Goal: Task Accomplishment & Management: Use online tool/utility

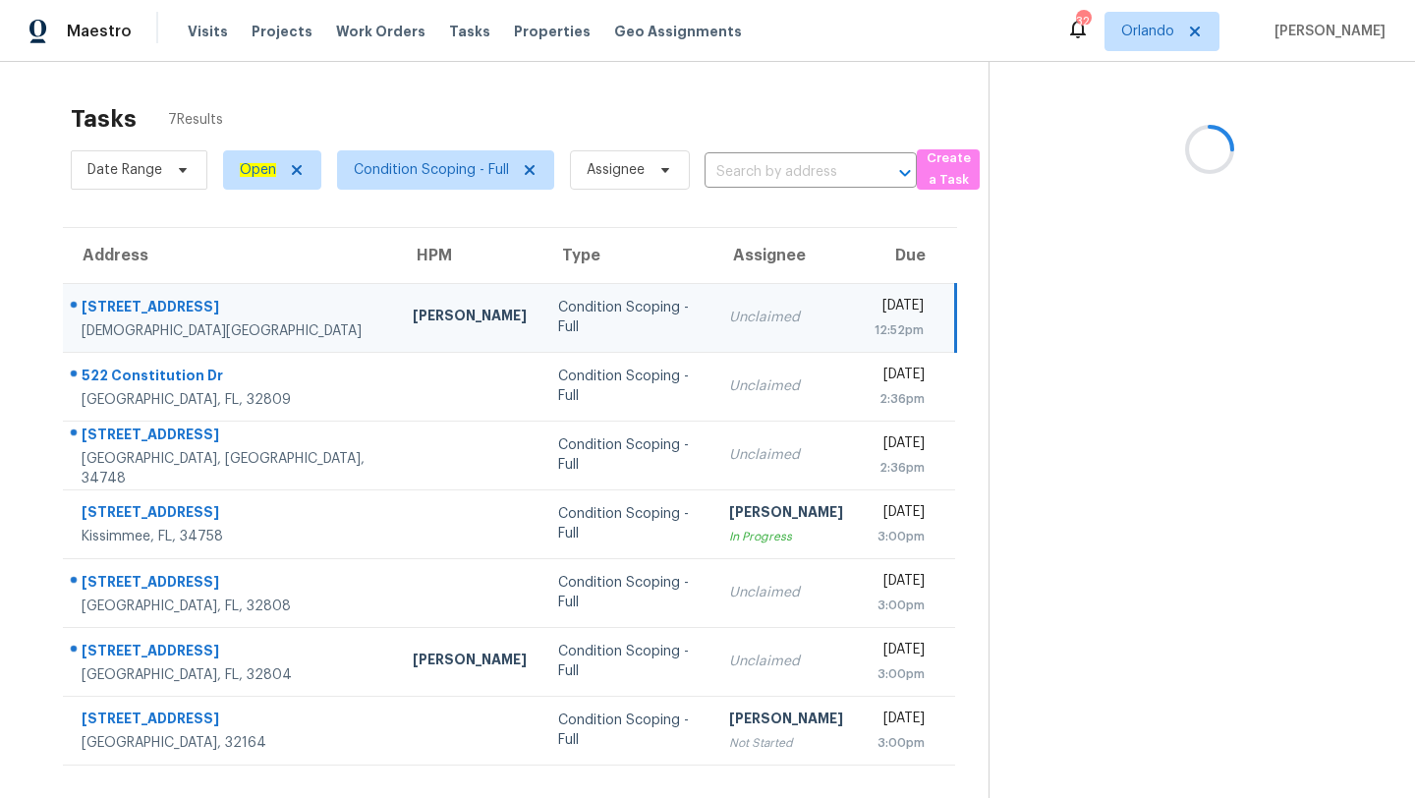
scroll to position [62, 0]
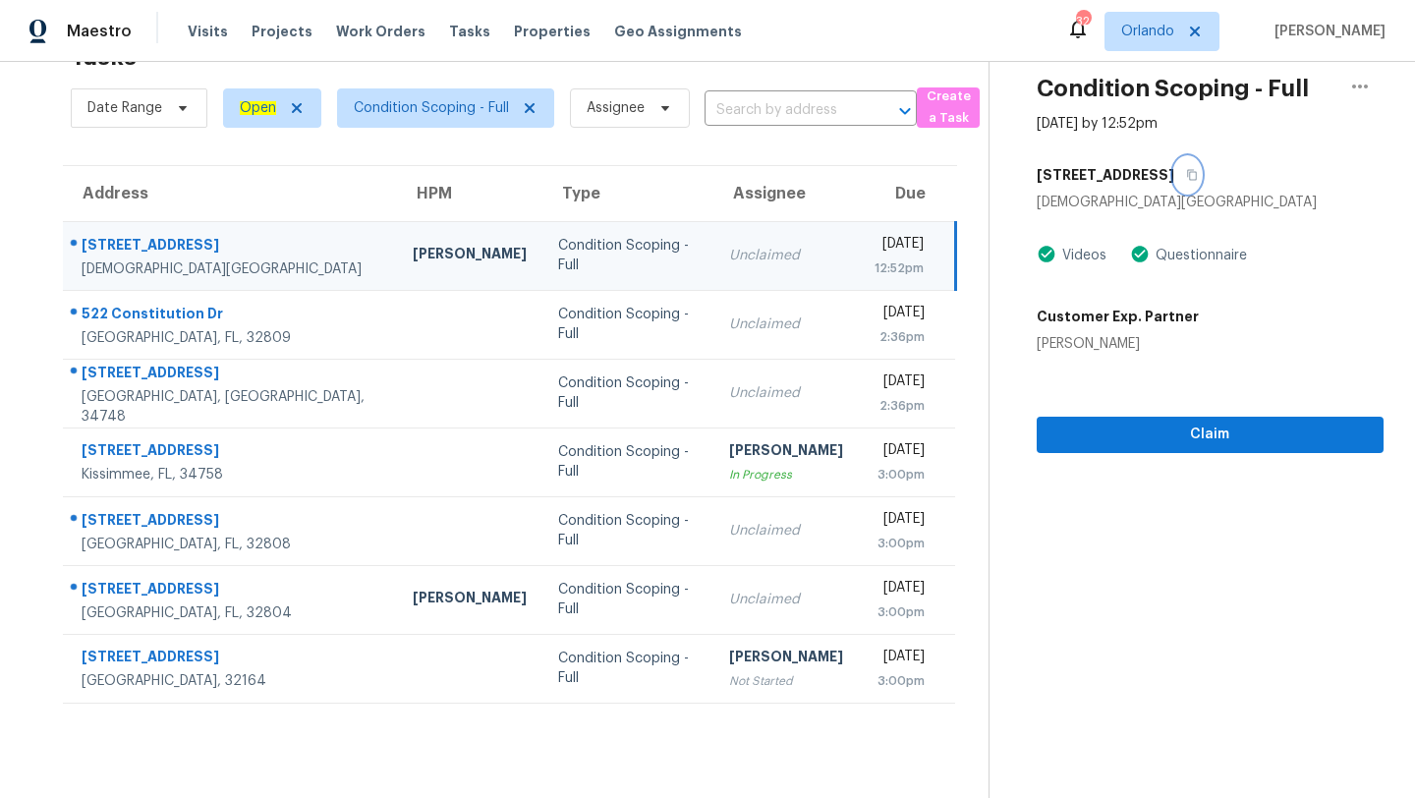
click at [1187, 170] on icon "button" at bounding box center [1192, 175] width 10 height 11
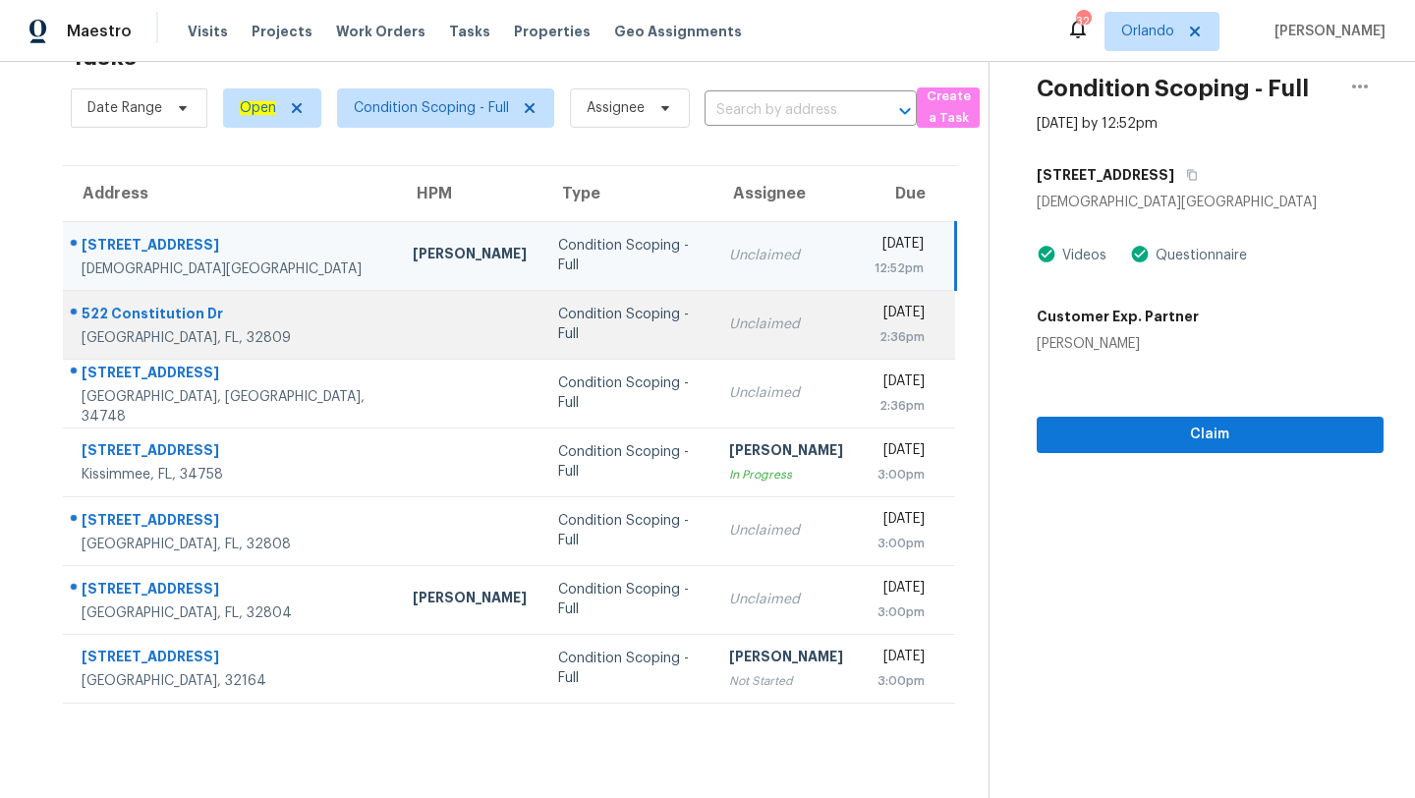
click at [713, 336] on td "Unclaimed" at bounding box center [785, 324] width 145 height 69
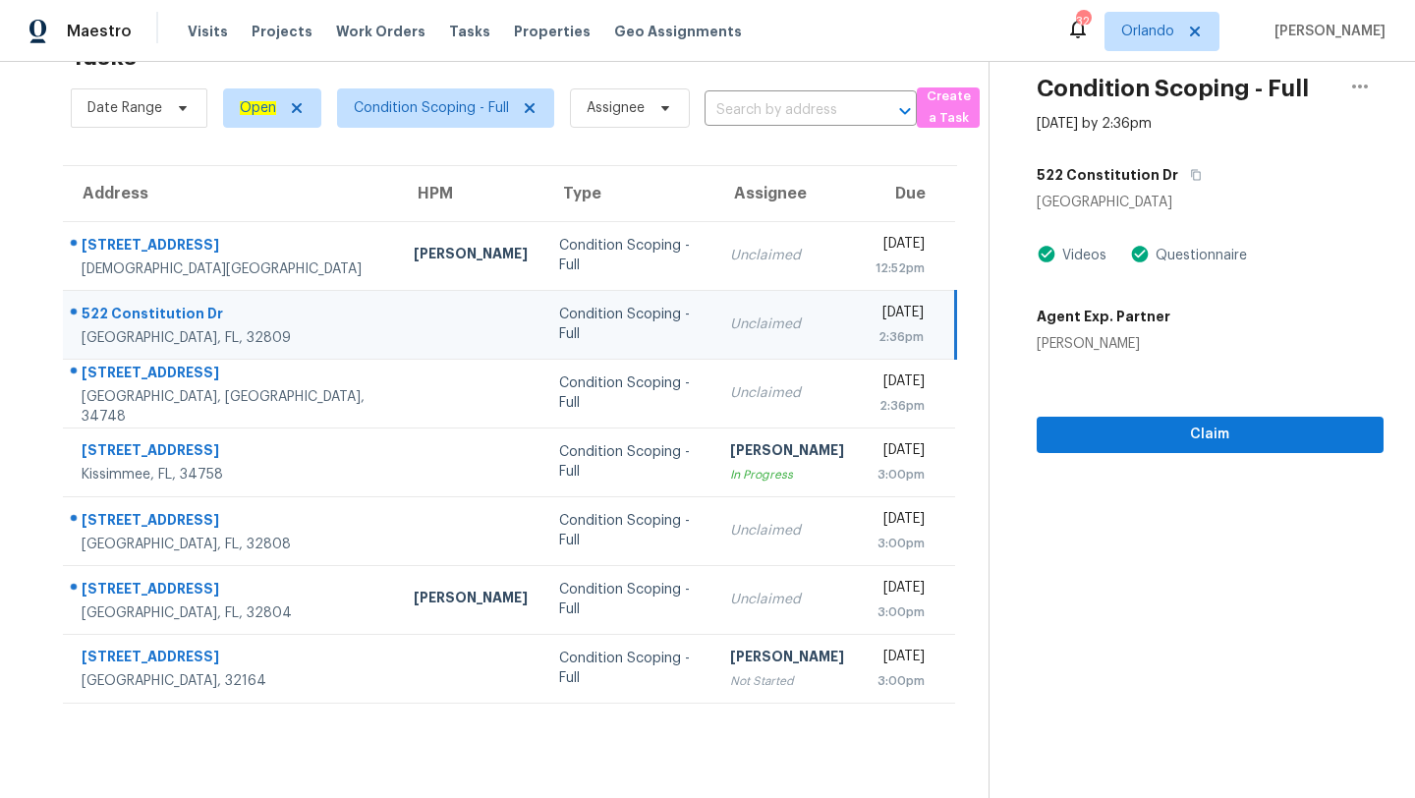
click at [1191, 164] on div "522 Constitution Dr" at bounding box center [1210, 174] width 347 height 35
click at [1190, 169] on icon "button" at bounding box center [1196, 175] width 12 height 12
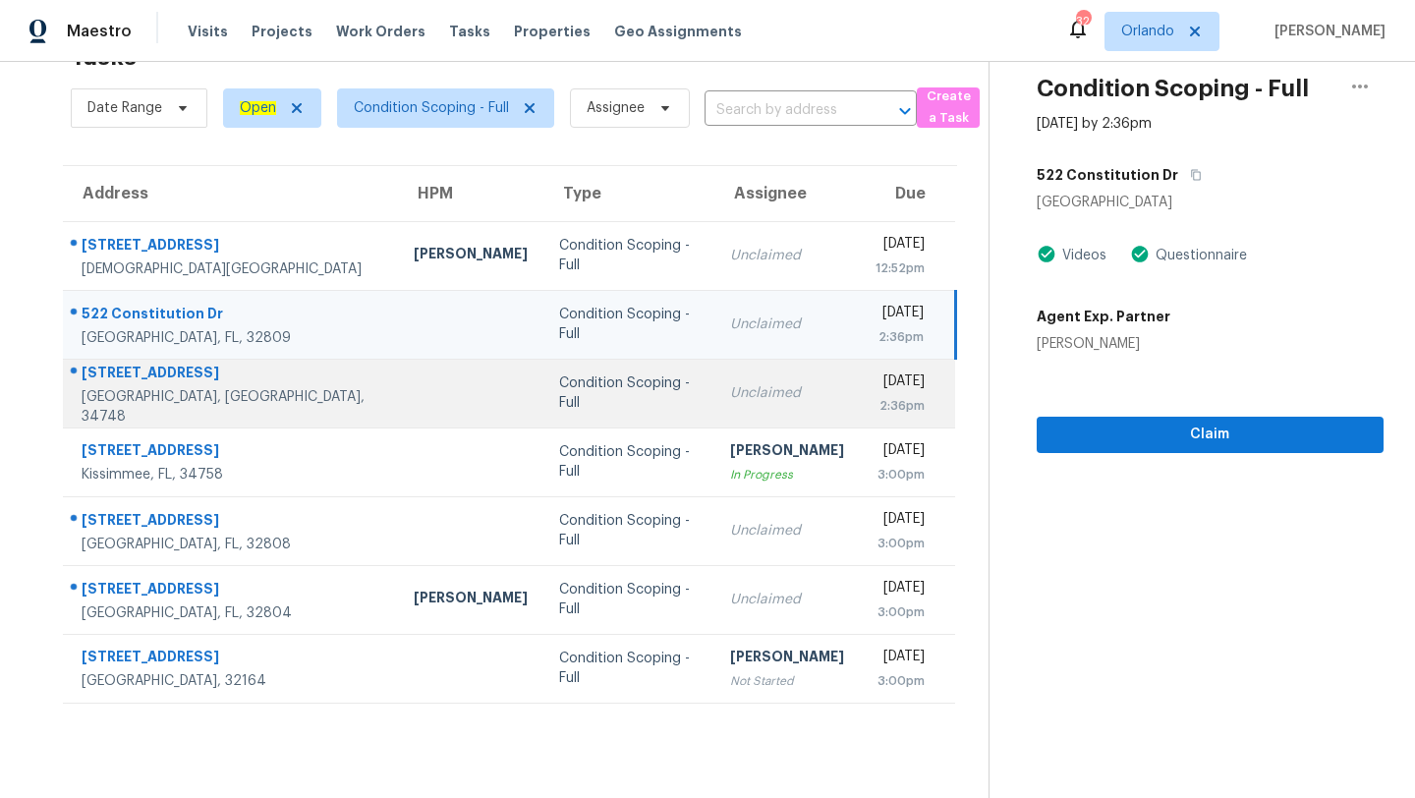
click at [714, 367] on td "Unclaimed" at bounding box center [786, 393] width 145 height 69
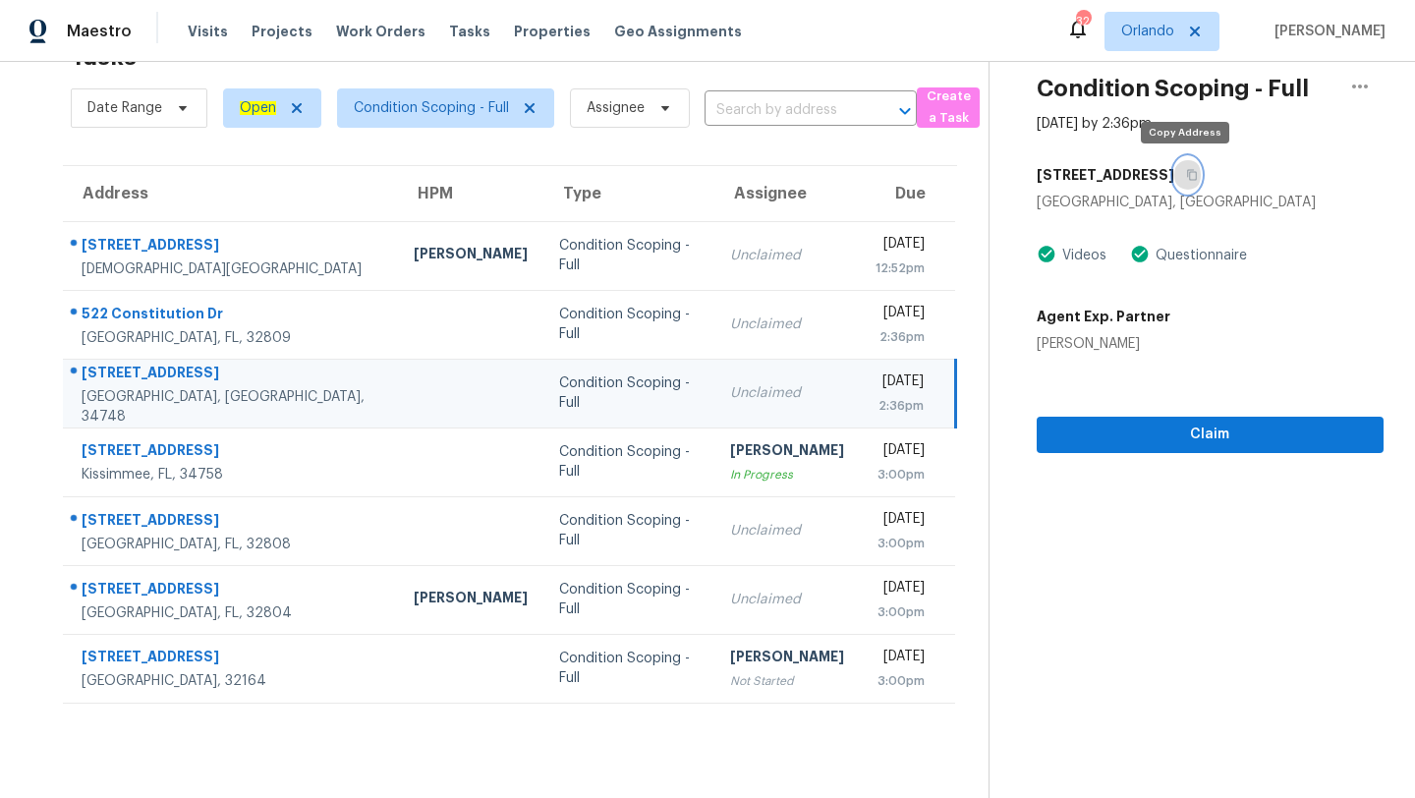
click at [1186, 180] on icon "button" at bounding box center [1192, 175] width 12 height 12
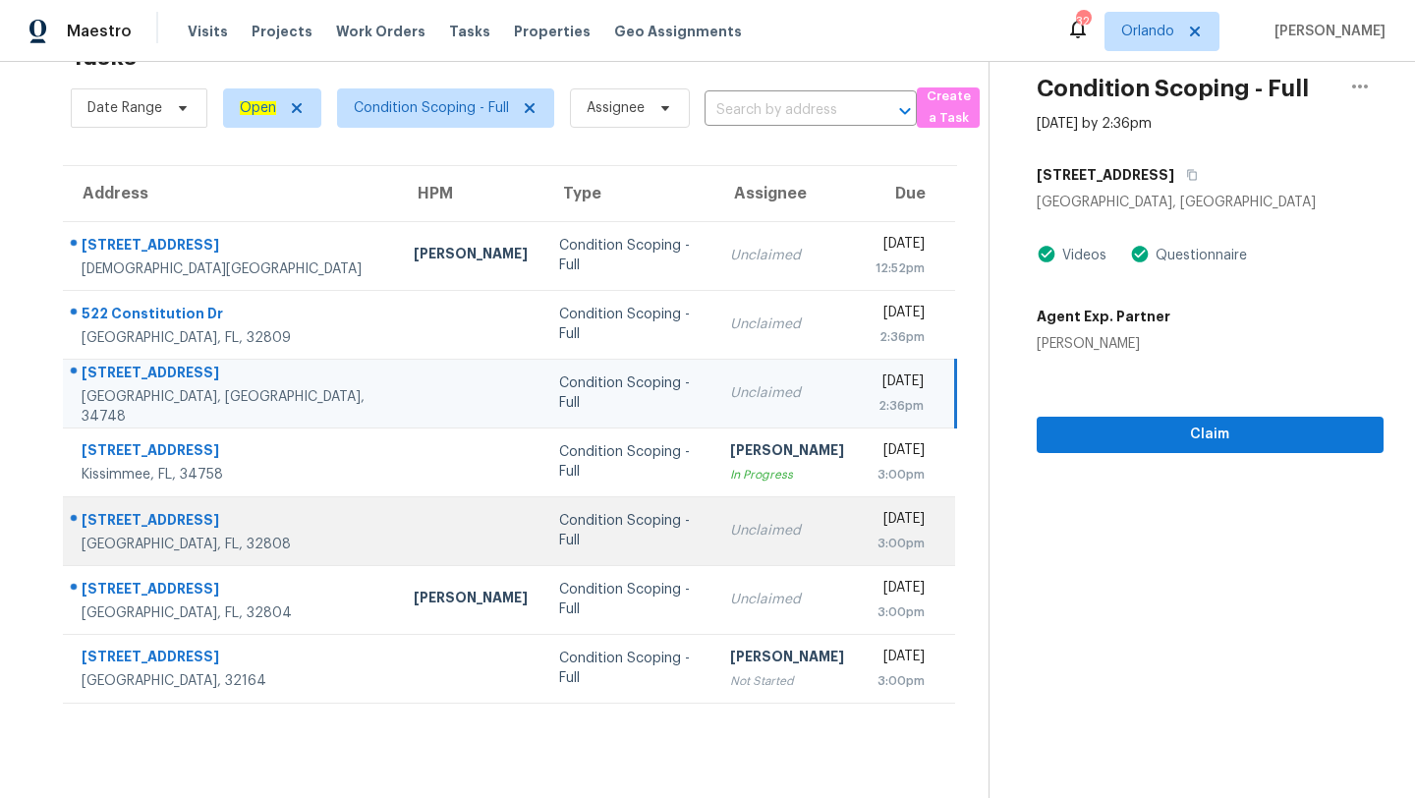
click at [714, 512] on td "Unclaimed" at bounding box center [786, 530] width 145 height 69
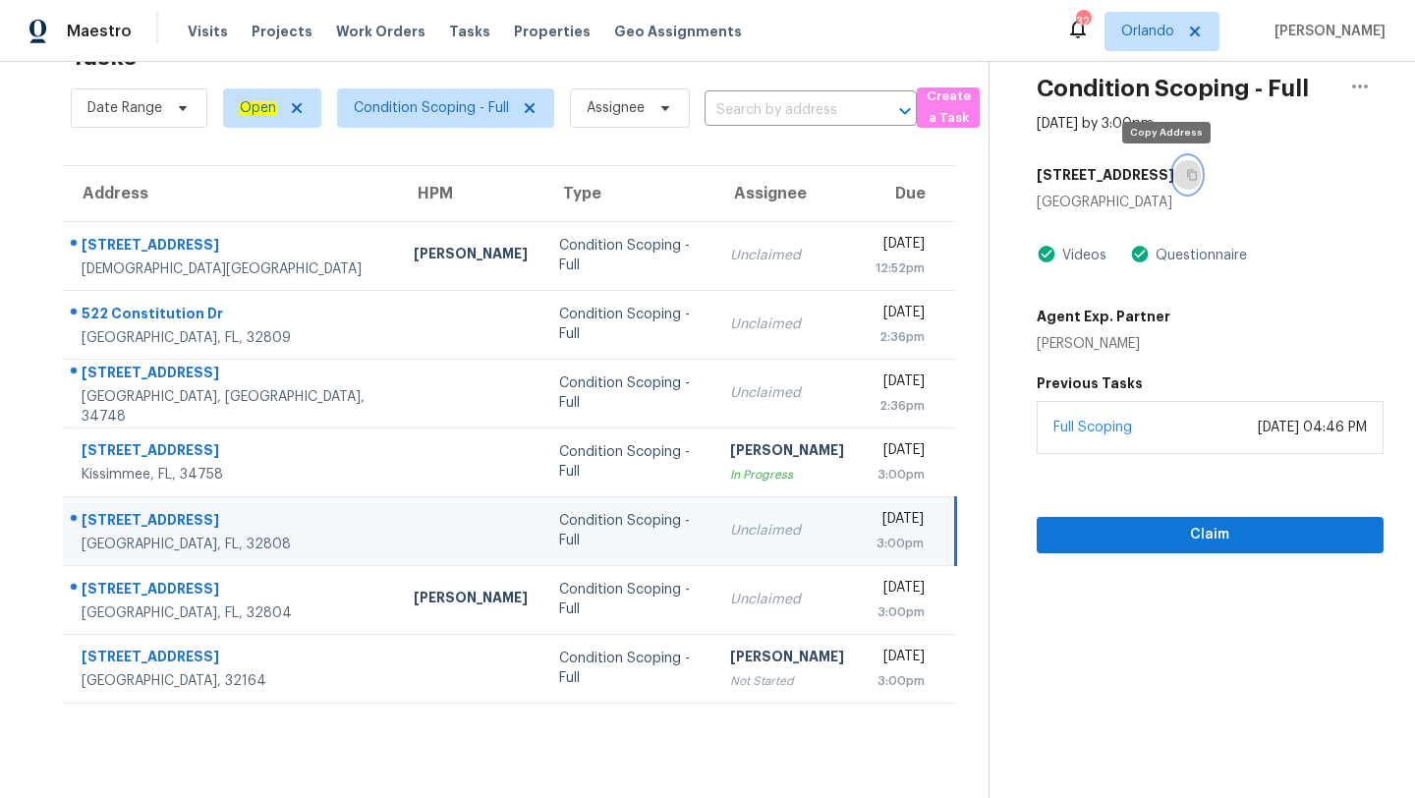
click at [1186, 178] on icon "button" at bounding box center [1192, 175] width 12 height 12
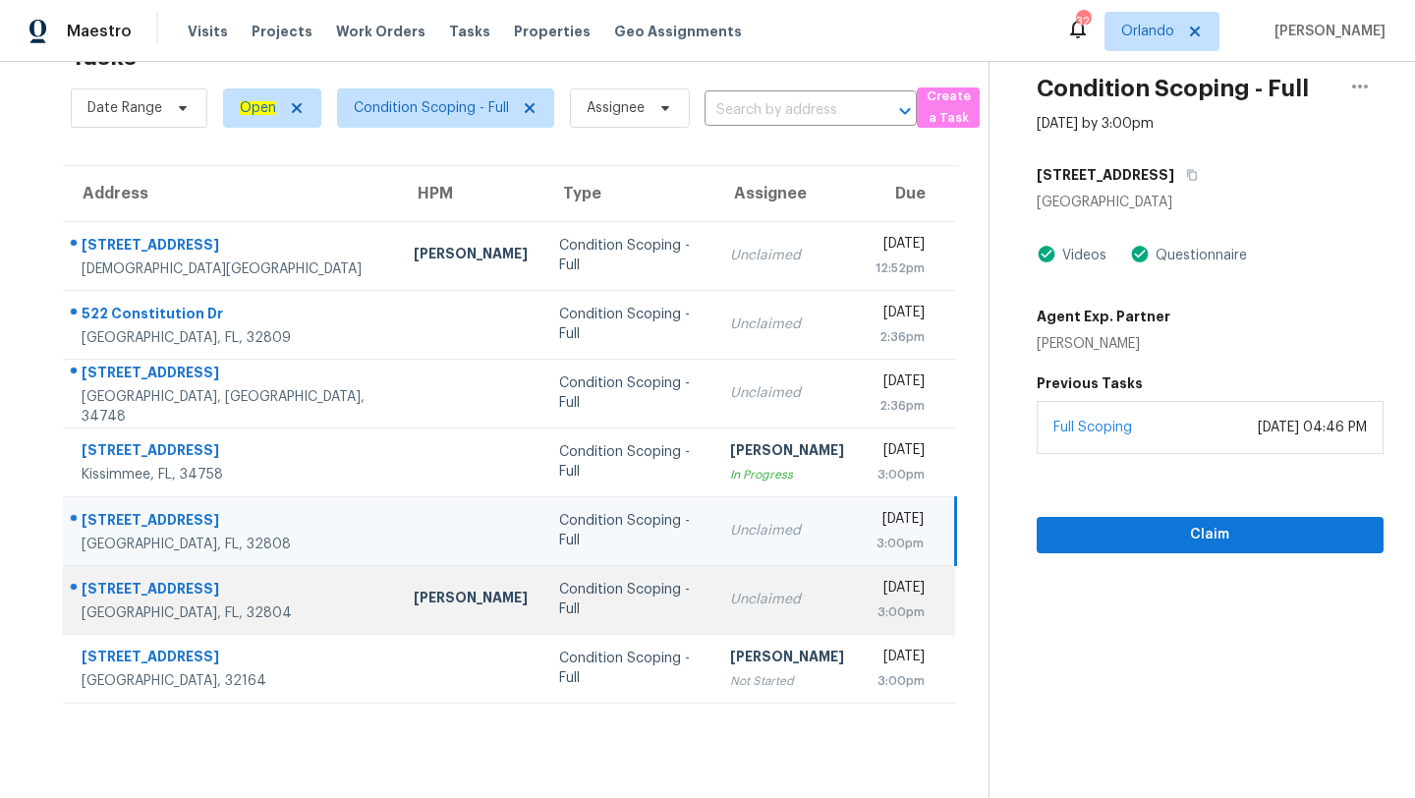
click at [714, 614] on td "Unclaimed" at bounding box center [786, 599] width 145 height 69
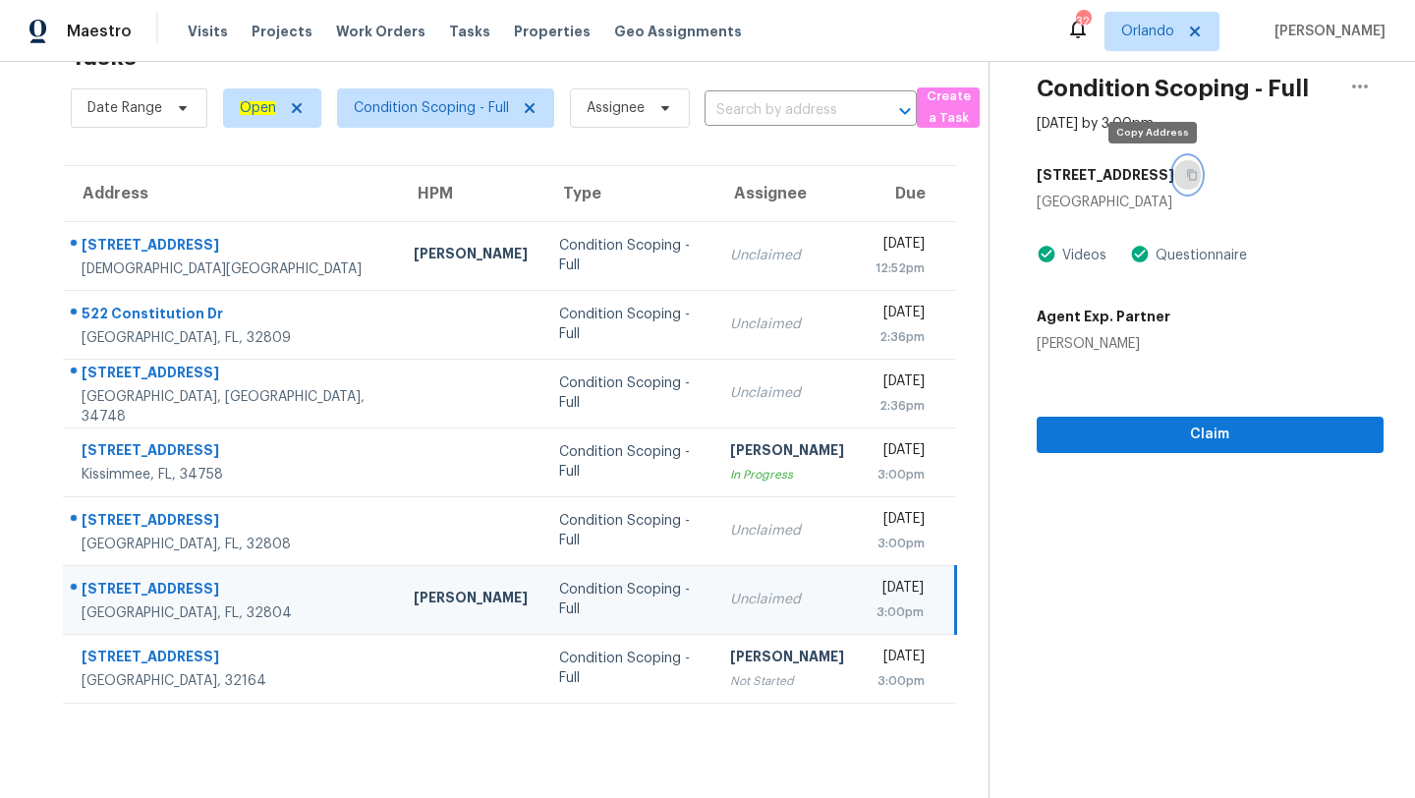
click at [1186, 173] on icon "button" at bounding box center [1192, 175] width 12 height 12
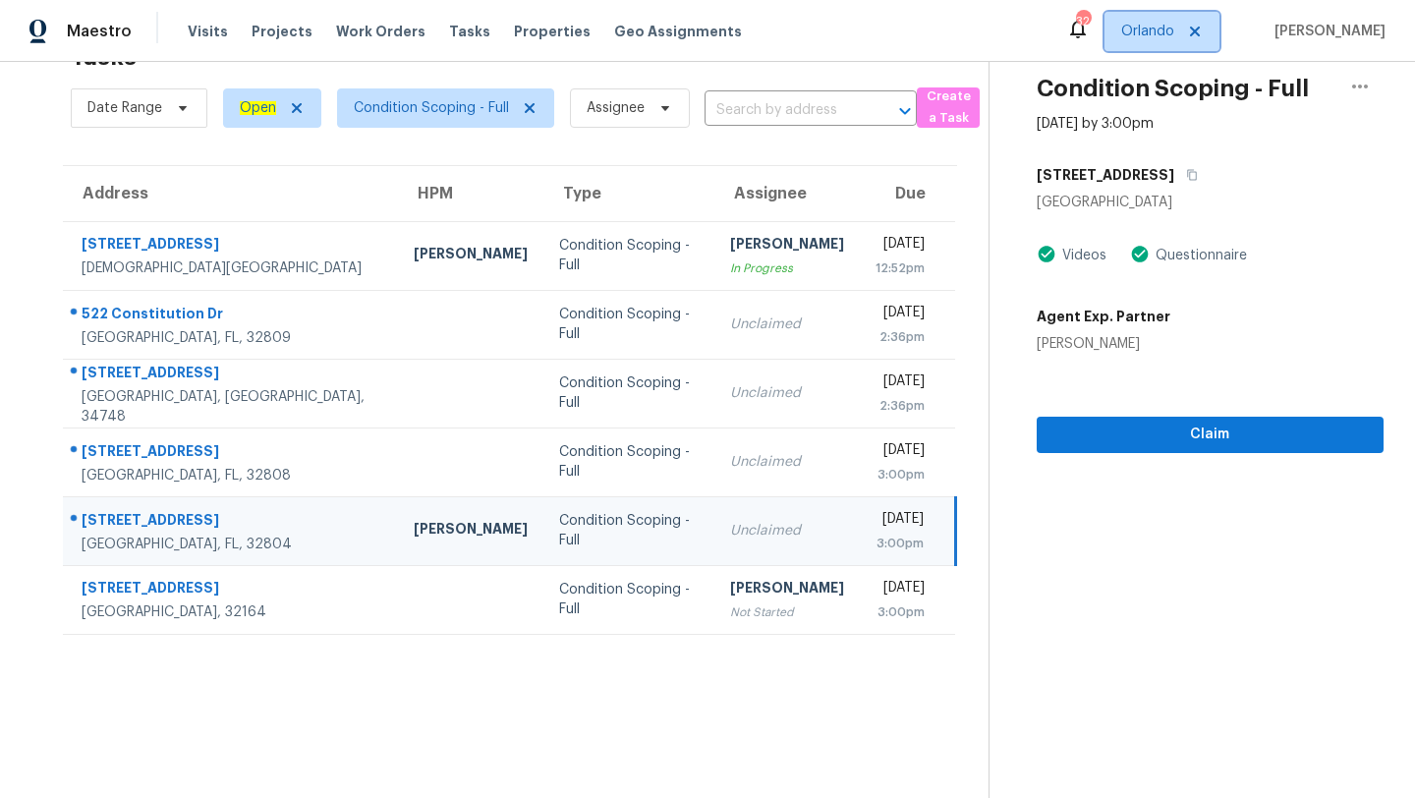
click at [1174, 28] on span "Orlando" at bounding box center [1147, 32] width 53 height 20
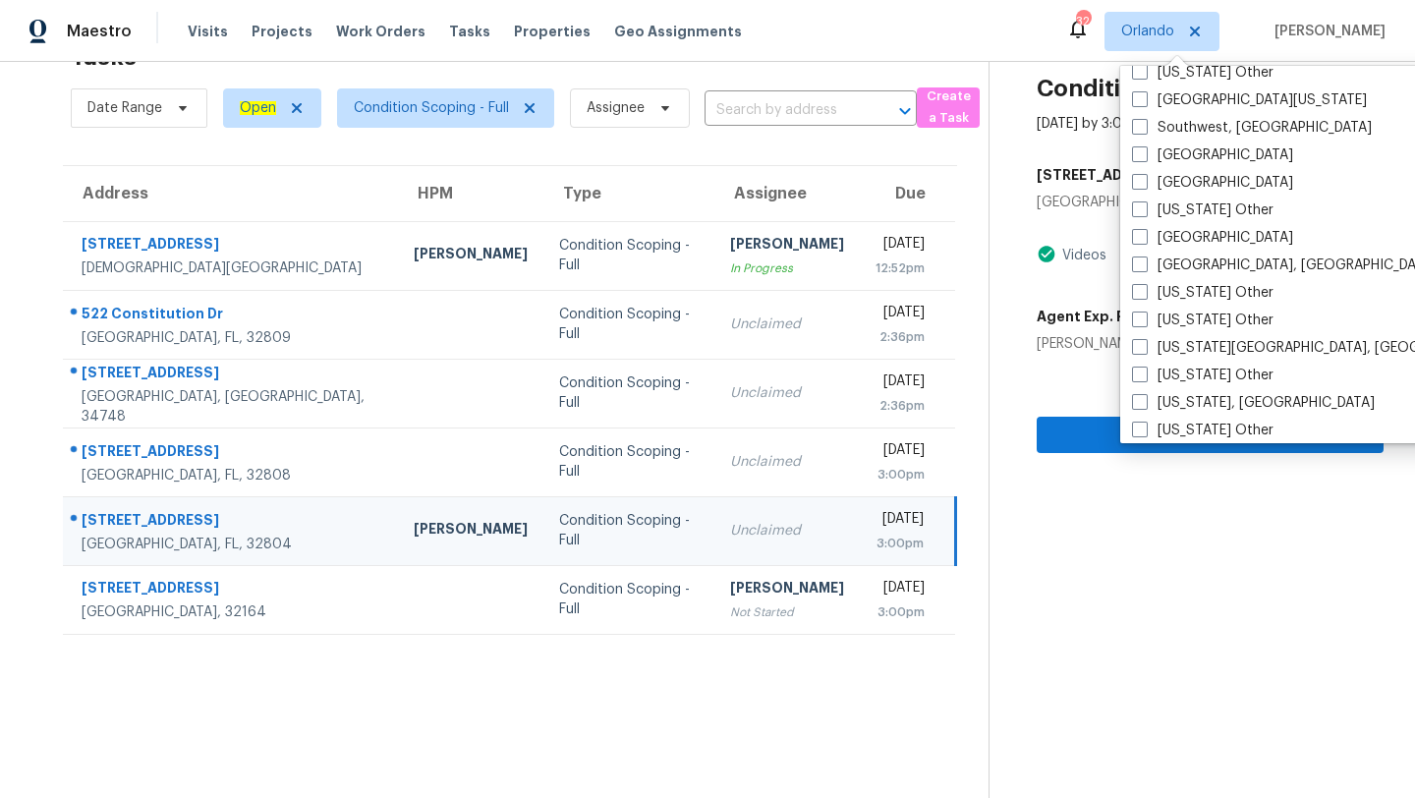
scroll to position [2815, 0]
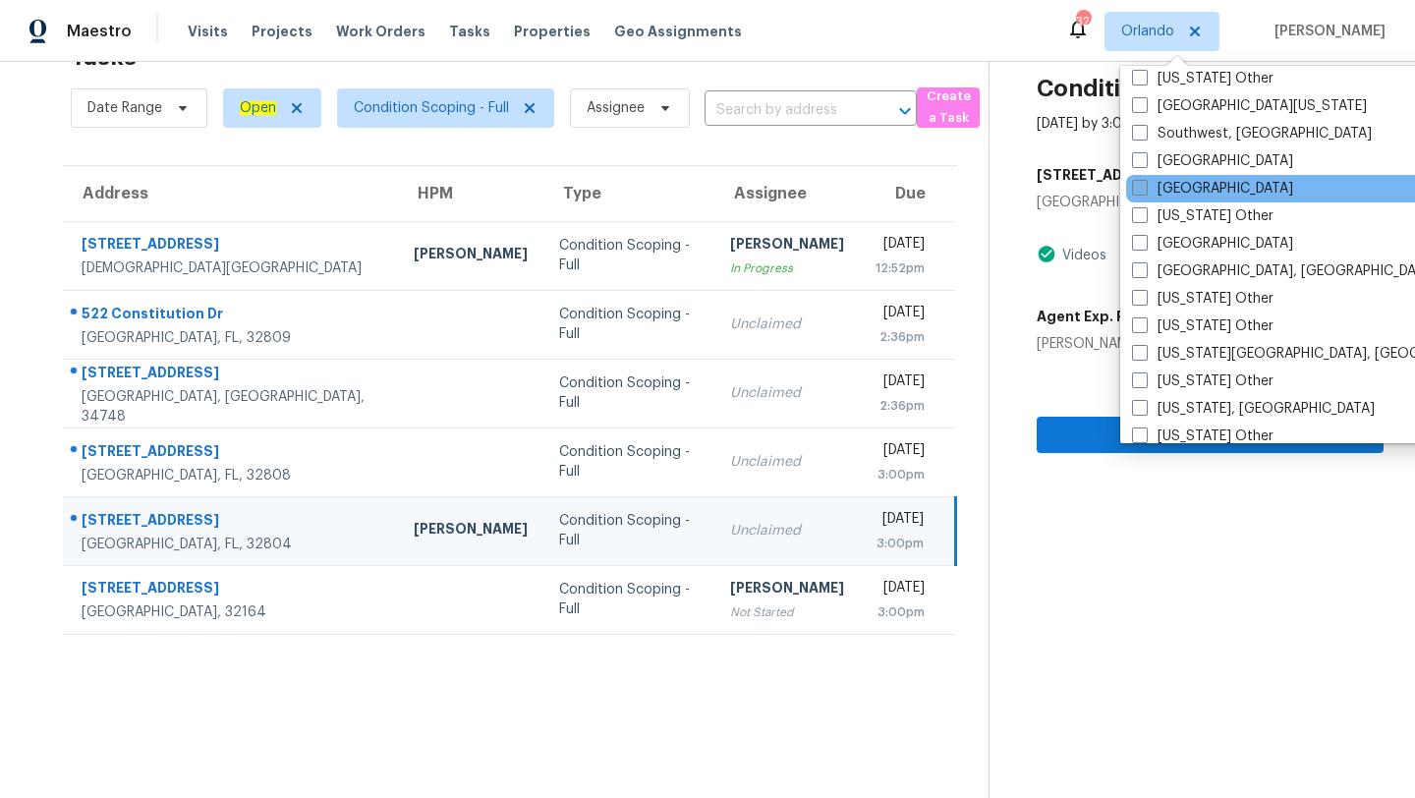
click at [1168, 180] on label "[GEOGRAPHIC_DATA]" at bounding box center [1212, 189] width 161 height 20
click at [1145, 180] on input "[GEOGRAPHIC_DATA]" at bounding box center [1138, 185] width 13 height 13
checkbox input "true"
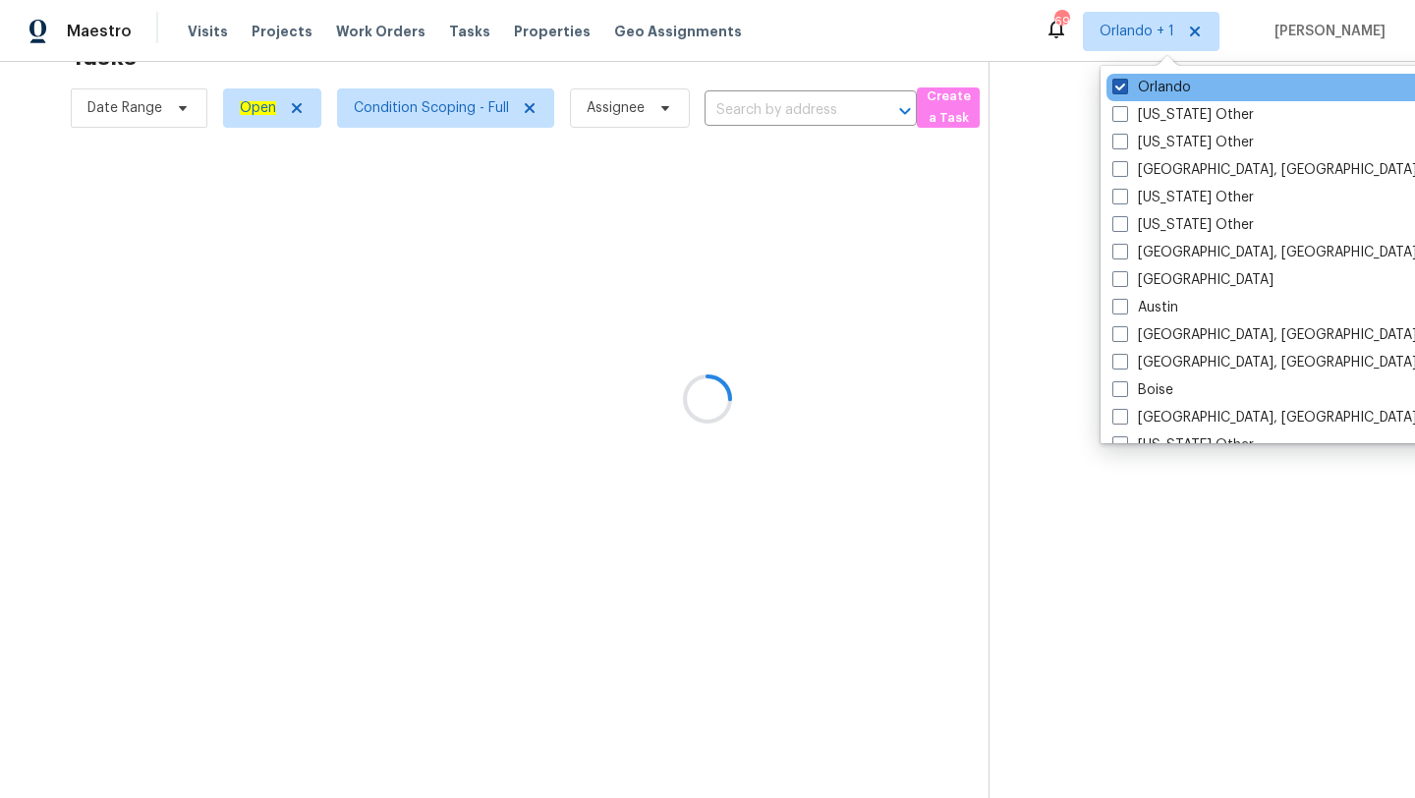
click at [1148, 91] on label "Orlando" at bounding box center [1151, 88] width 79 height 20
click at [1125, 90] on input "Orlando" at bounding box center [1118, 84] width 13 height 13
checkbox input "false"
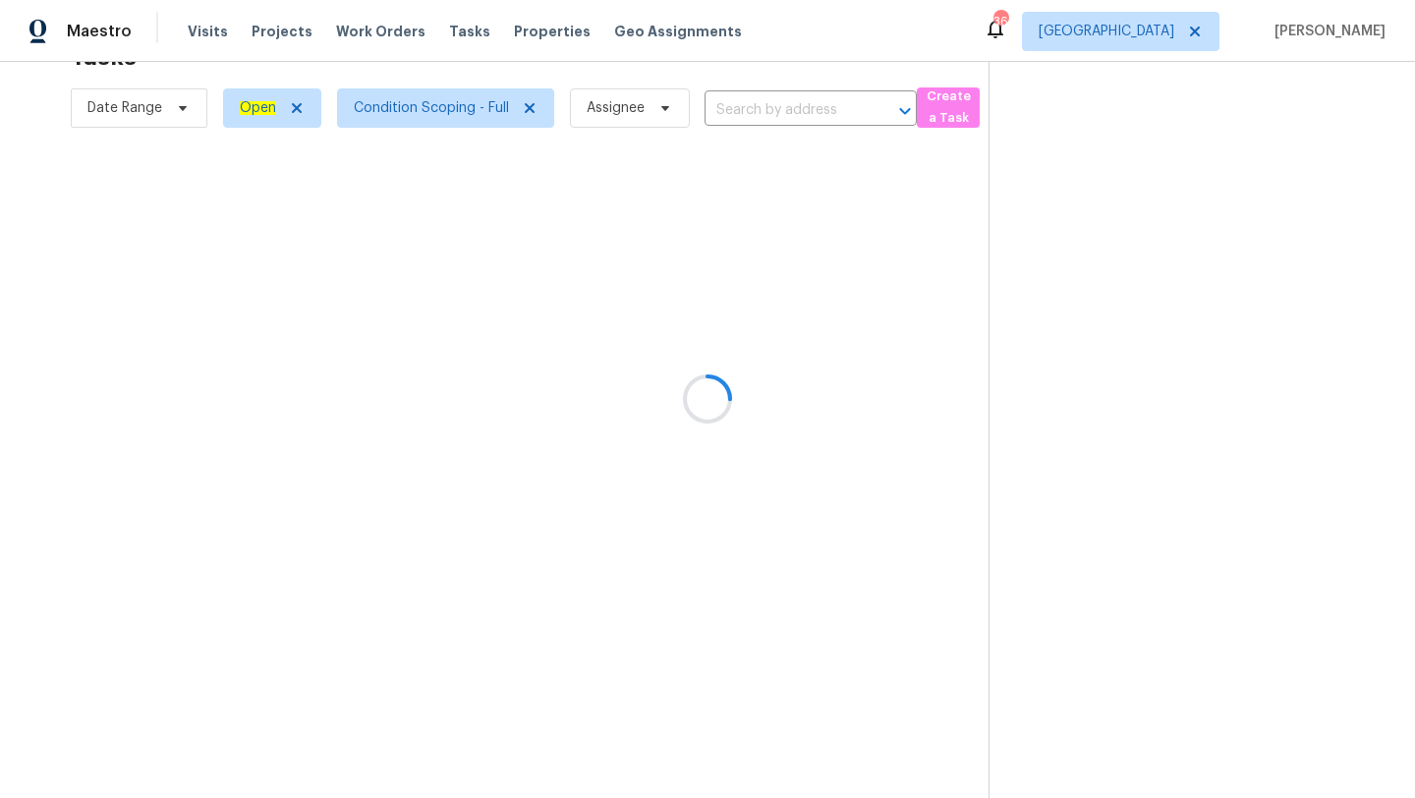
click at [784, 71] on div at bounding box center [707, 399] width 1415 height 798
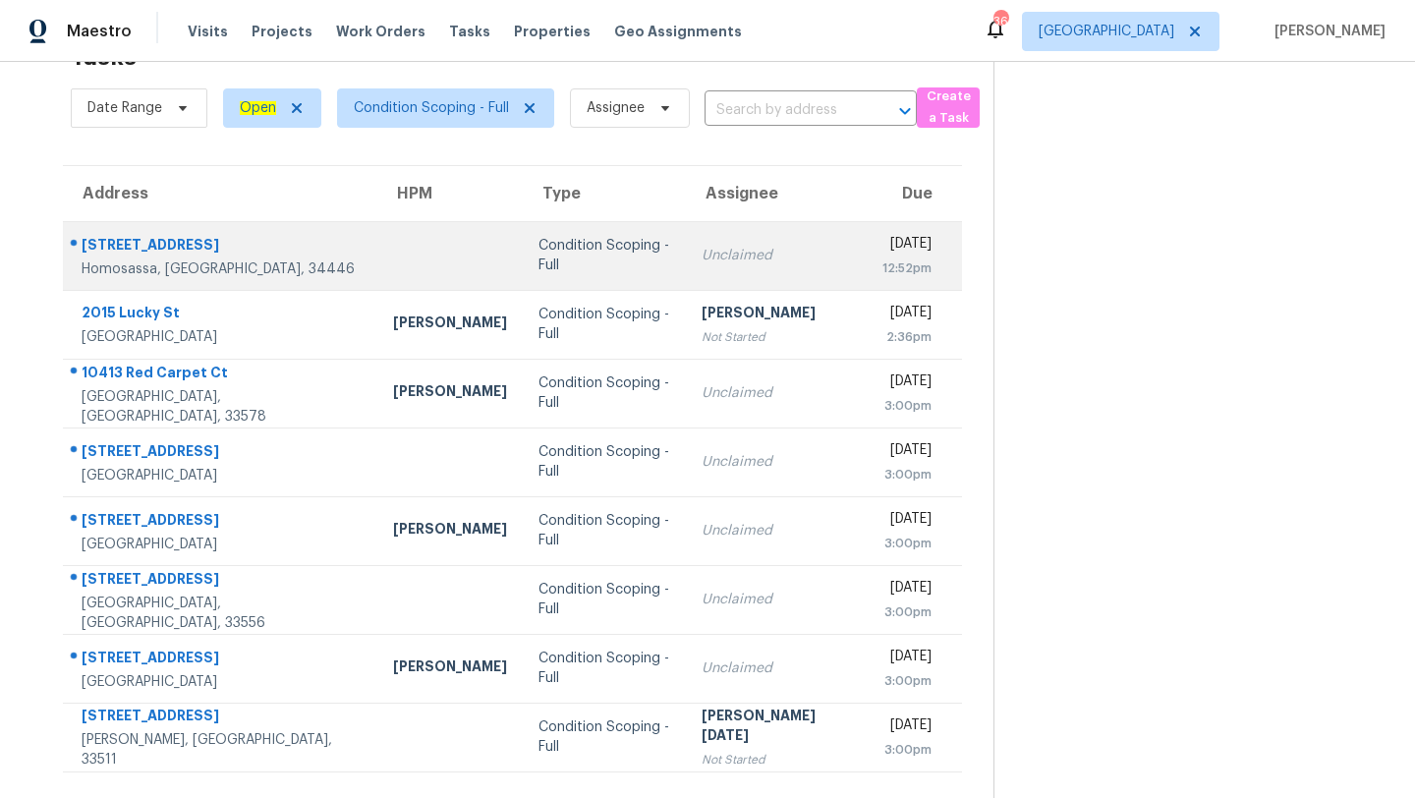
click at [555, 262] on div "Condition Scoping - Full" at bounding box center [604, 255] width 132 height 39
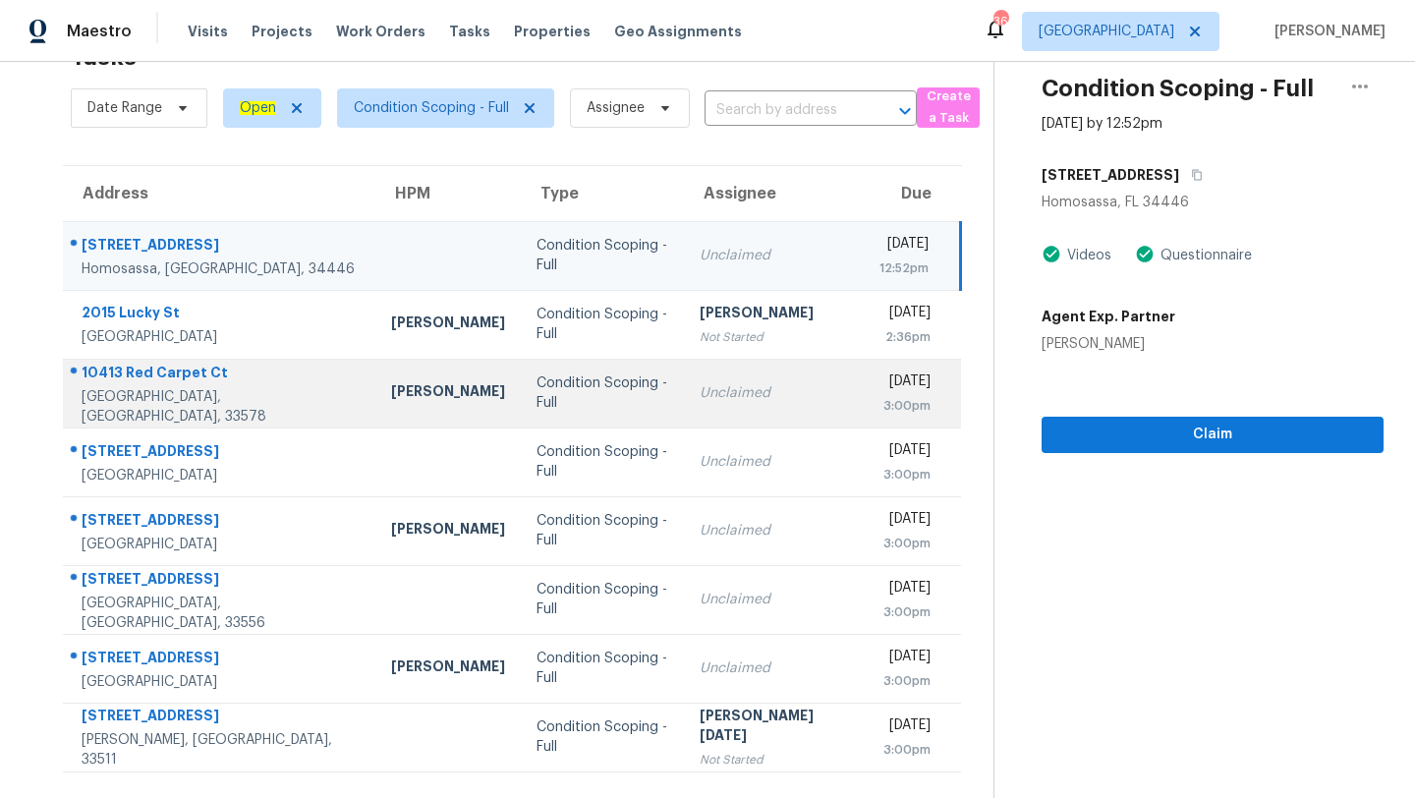
click at [697, 380] on td "Unclaimed" at bounding box center [774, 393] width 180 height 69
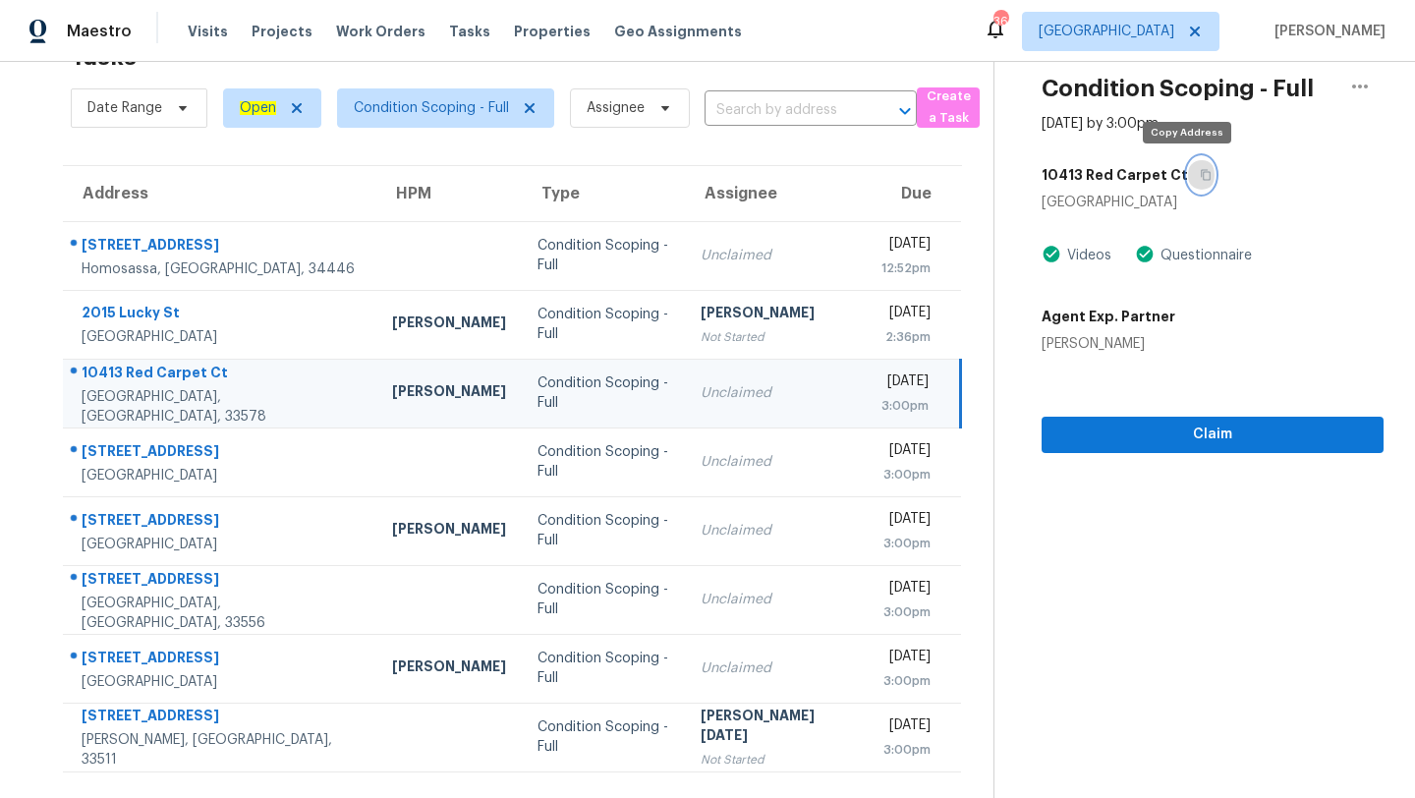
click at [1196, 181] on button "button" at bounding box center [1201, 174] width 27 height 35
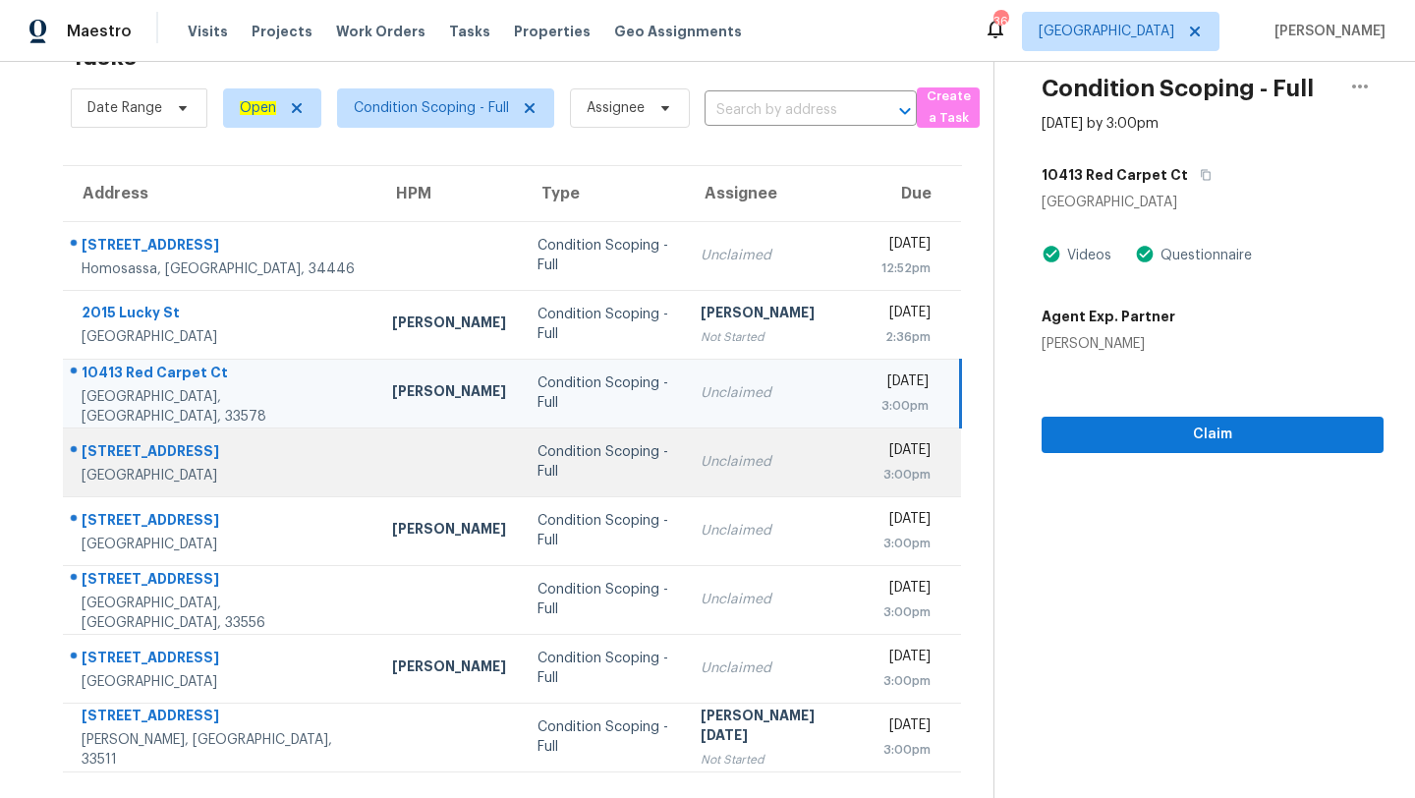
click at [685, 445] on td "Unclaimed" at bounding box center [775, 461] width 181 height 69
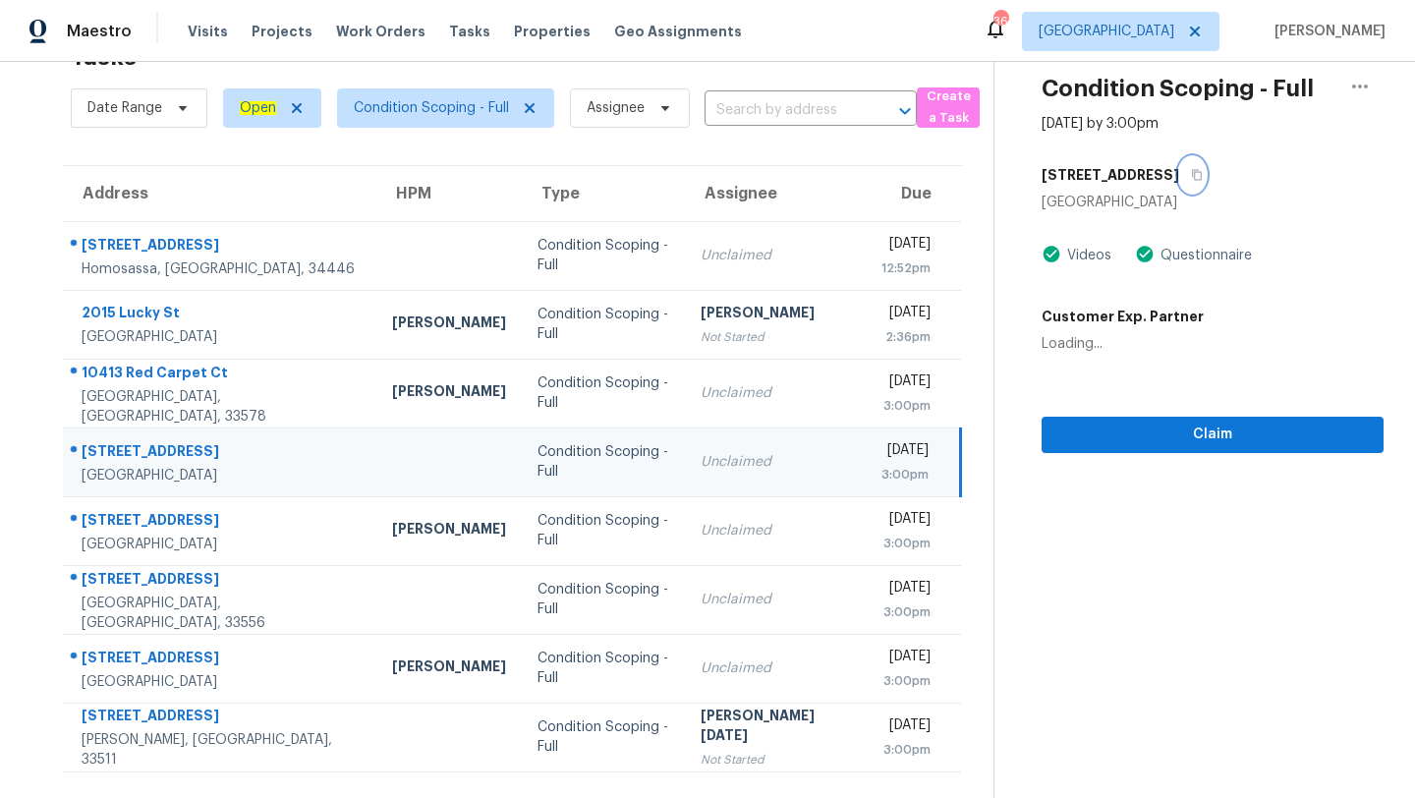
click at [1192, 170] on icon "button" at bounding box center [1197, 175] width 10 height 11
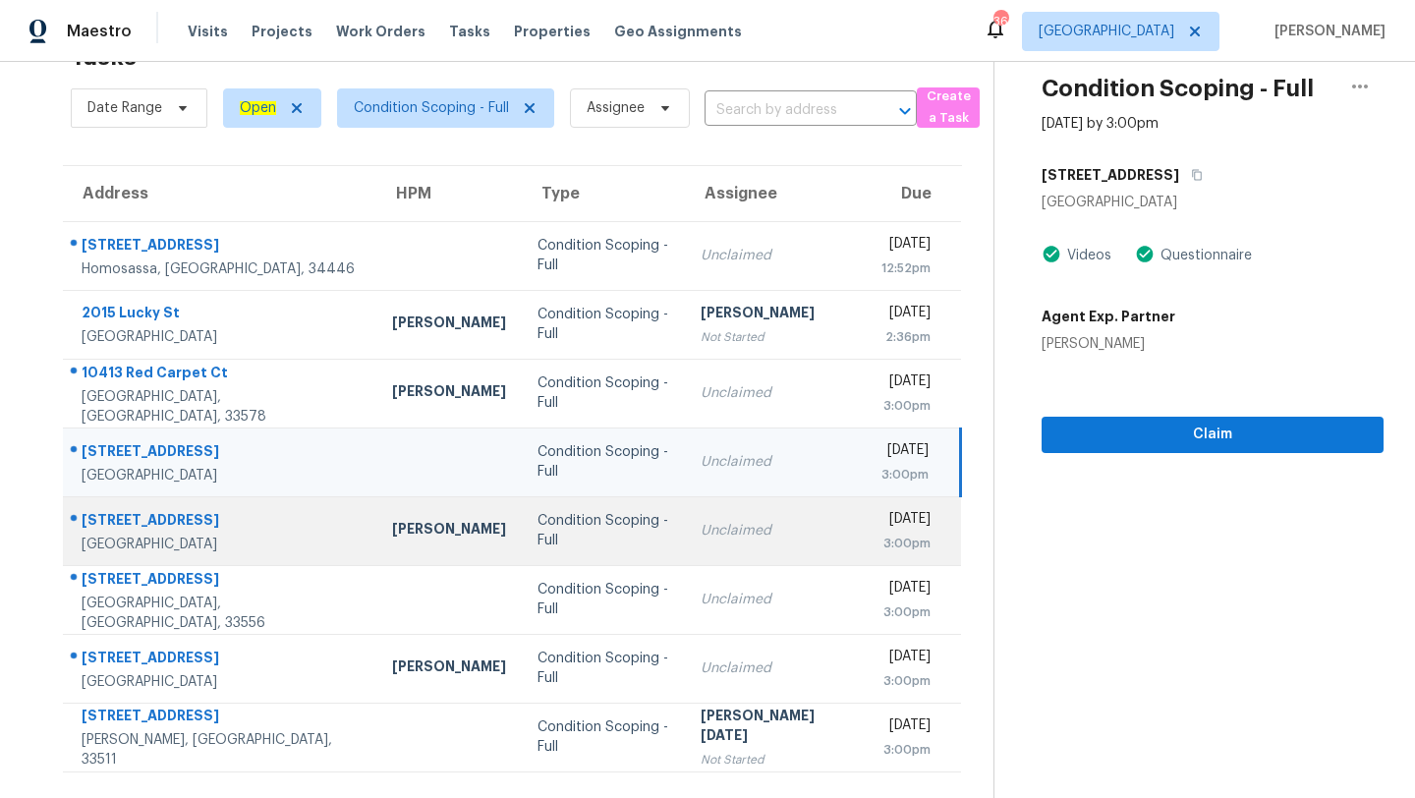
click at [625, 560] on td "Condition Scoping - Full" at bounding box center [603, 530] width 163 height 69
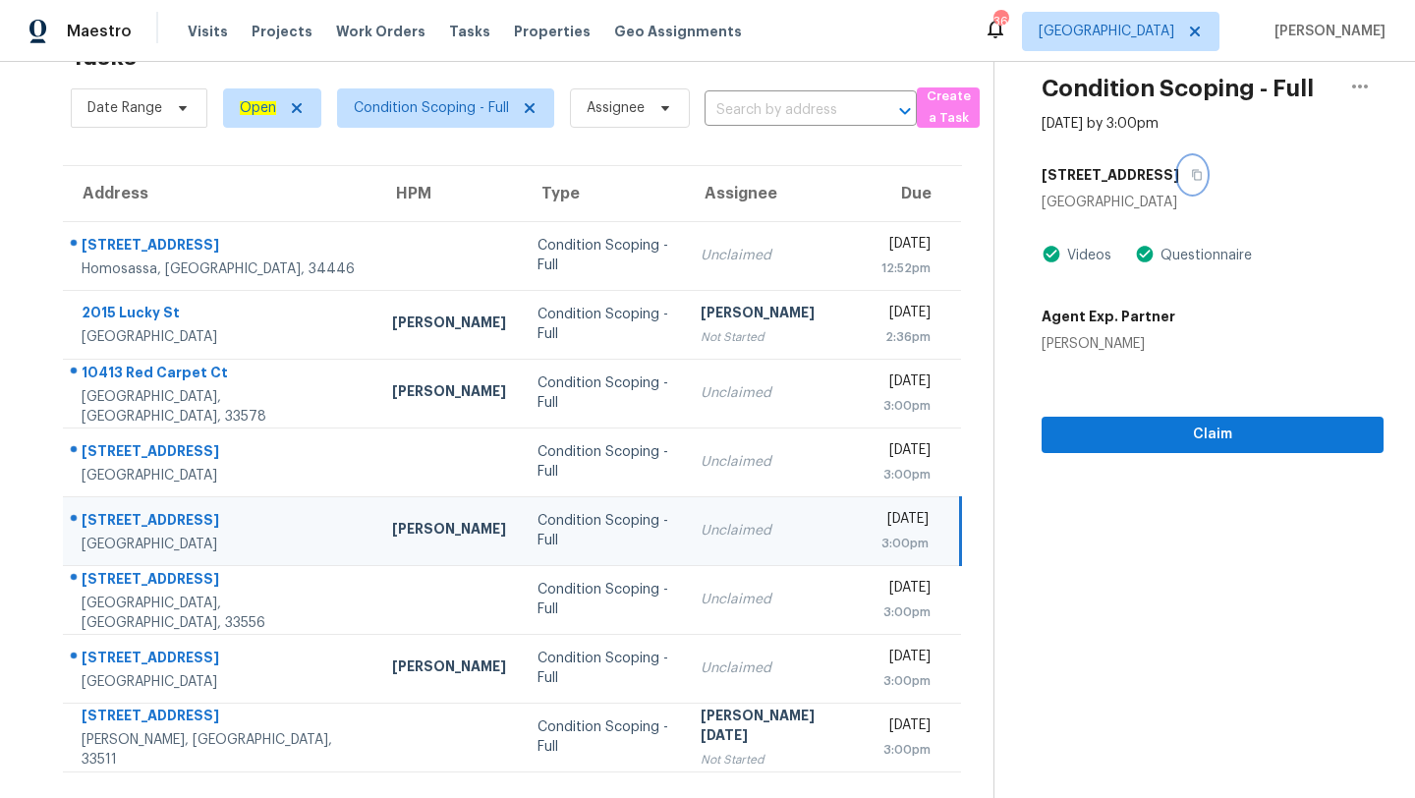
click at [1191, 180] on icon "button" at bounding box center [1197, 175] width 12 height 12
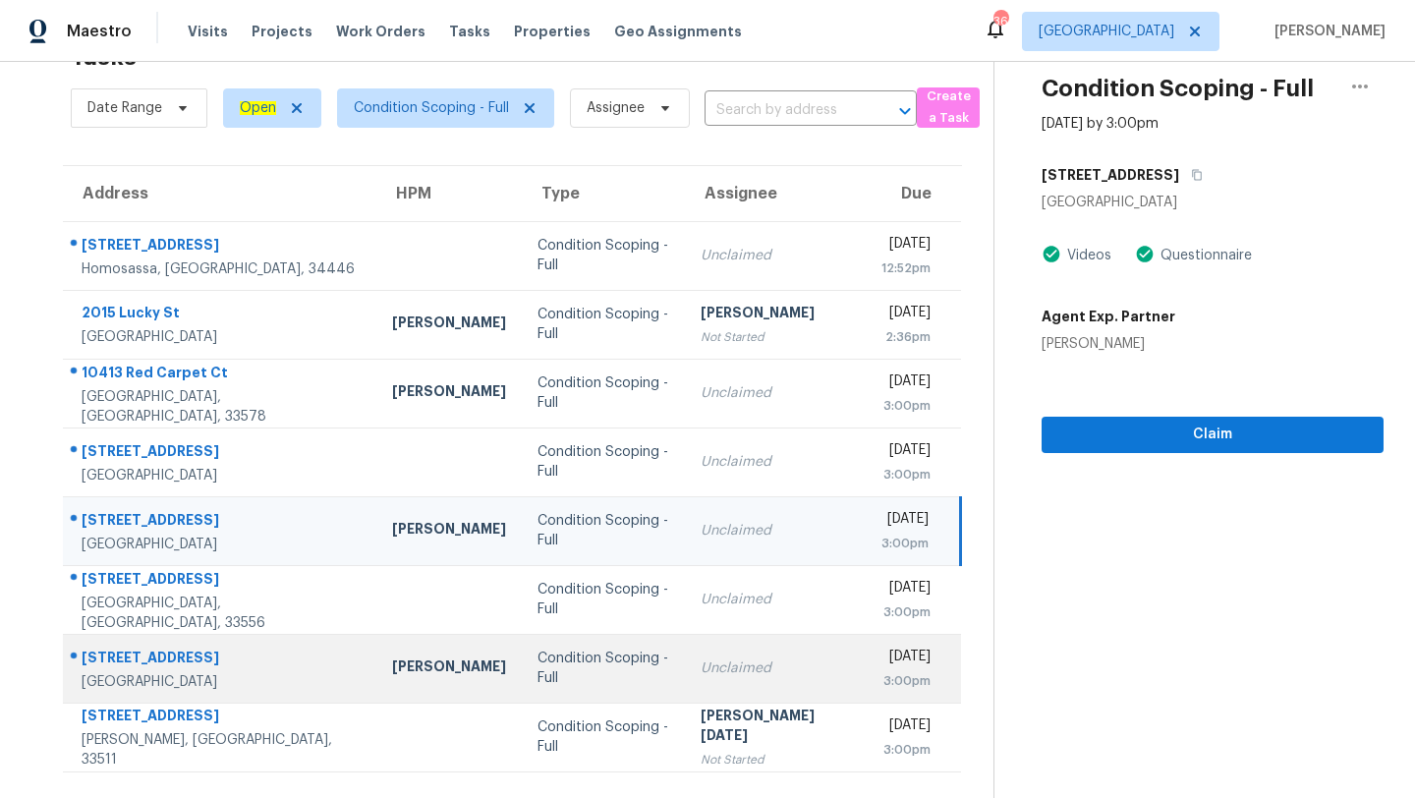
click at [563, 635] on td "Condition Scoping - Full" at bounding box center [603, 668] width 163 height 69
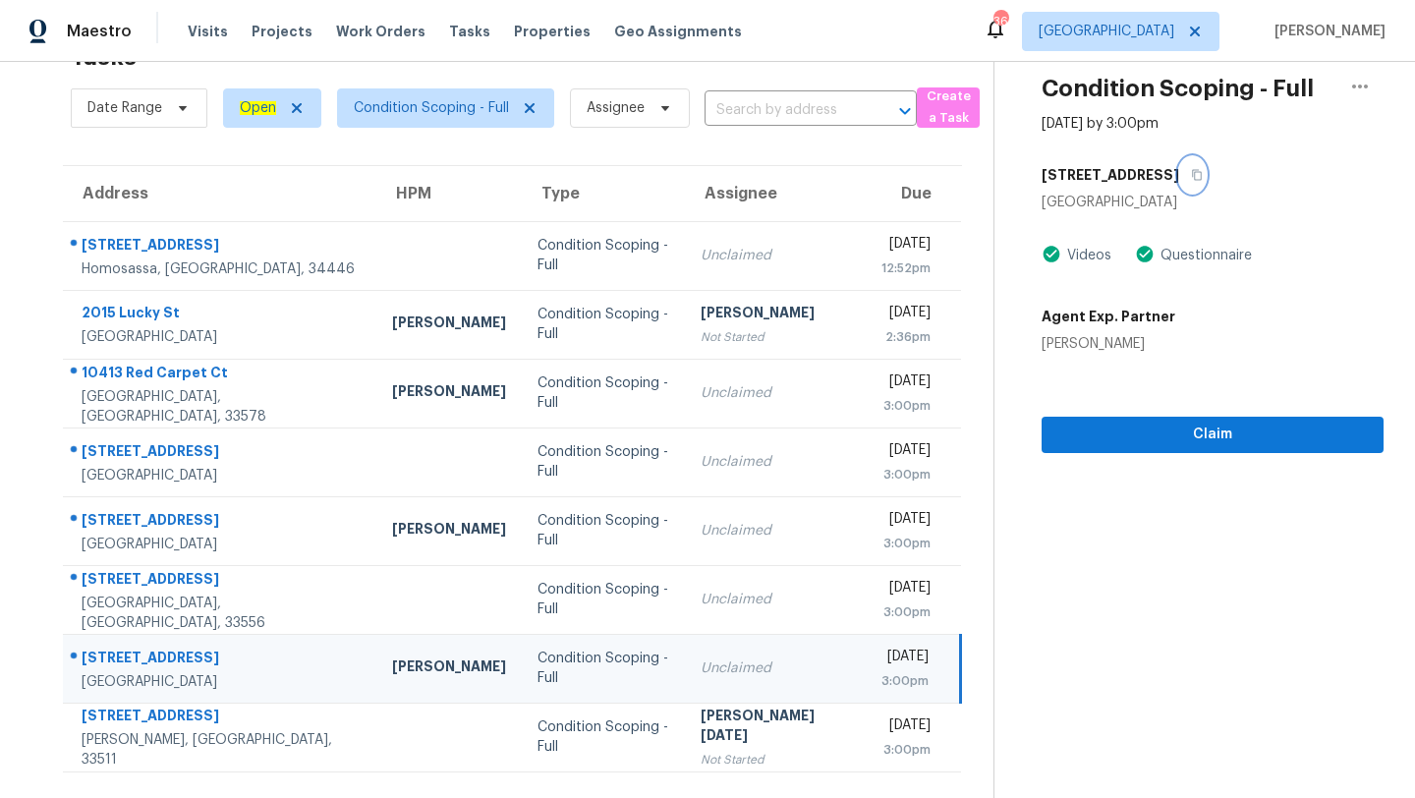
click at [1191, 173] on icon "button" at bounding box center [1197, 175] width 12 height 12
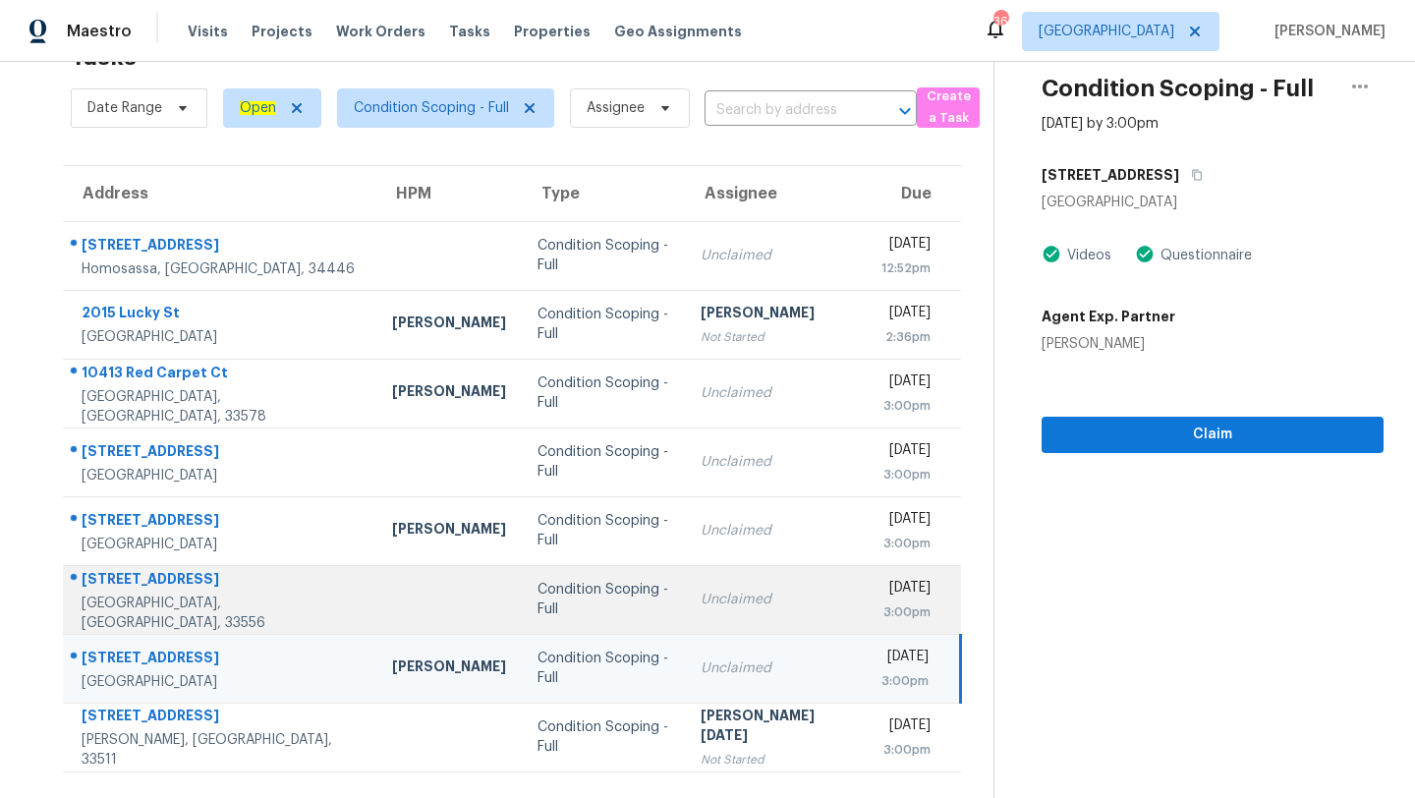
click at [701, 590] on div "Unclaimed" at bounding box center [775, 600] width 149 height 20
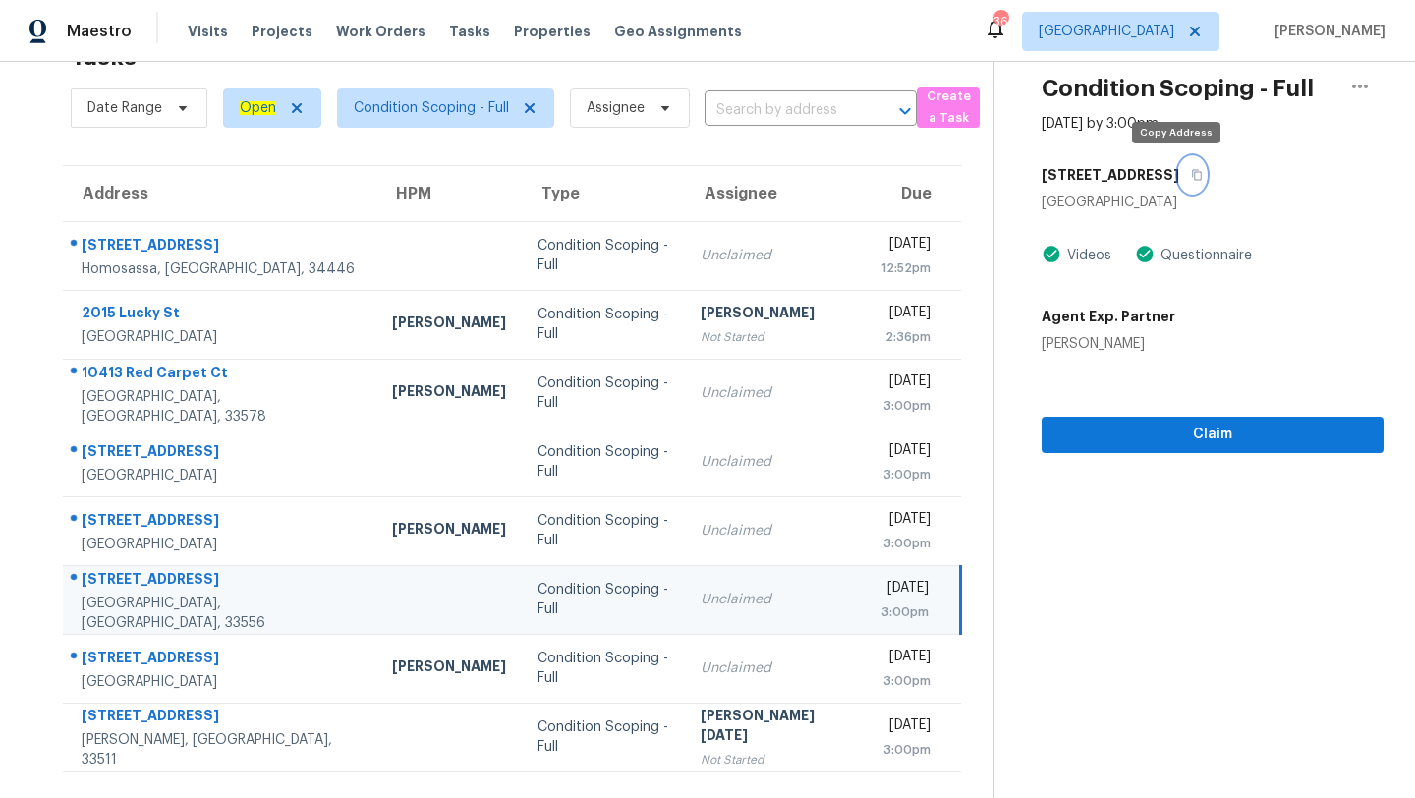
click at [1179, 182] on button "button" at bounding box center [1192, 174] width 27 height 35
